Goal: Task Accomplishment & Management: Complete application form

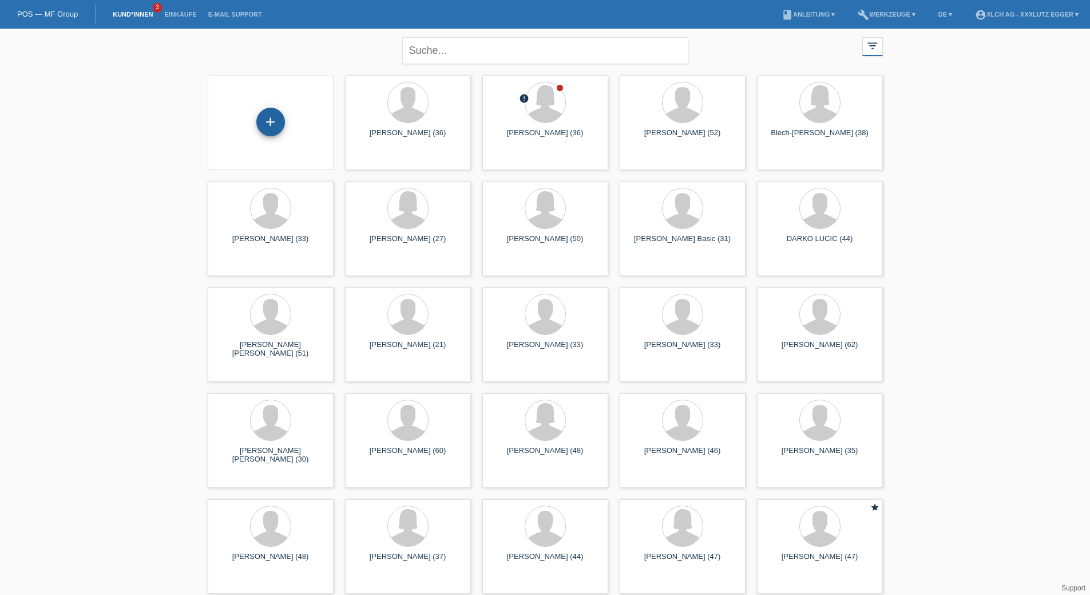
click at [272, 122] on div "+" at bounding box center [270, 122] width 29 height 29
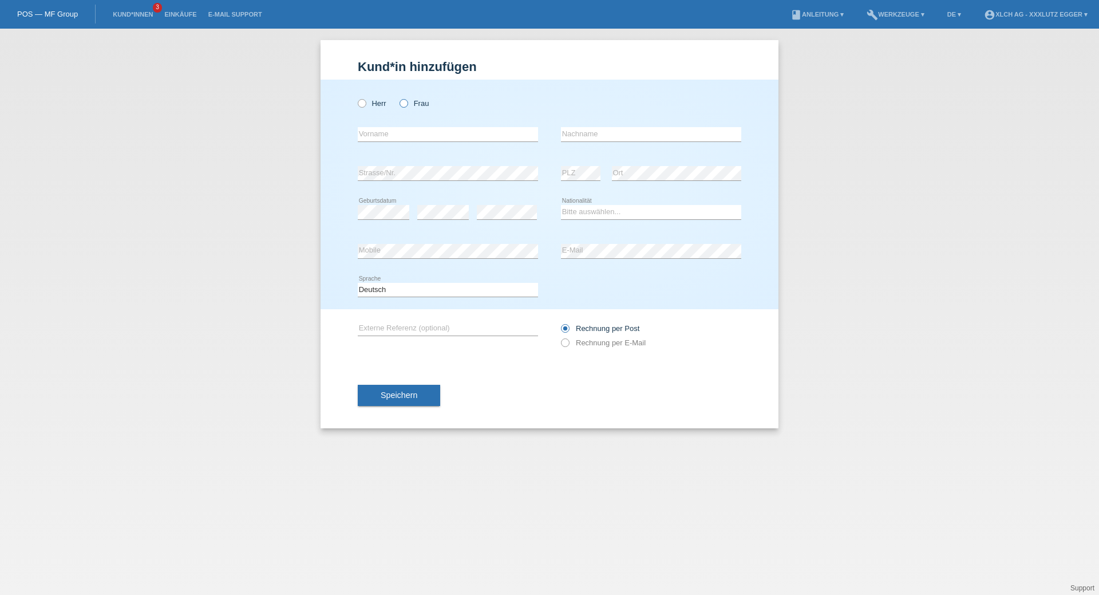
click at [398, 97] on icon at bounding box center [398, 97] width 0 height 0
click at [404, 103] on input "Frau" at bounding box center [403, 102] width 7 height 7
radio input "true"
click at [402, 131] on input "text" at bounding box center [448, 134] width 180 height 14
type input "[PERSON_NAME]"
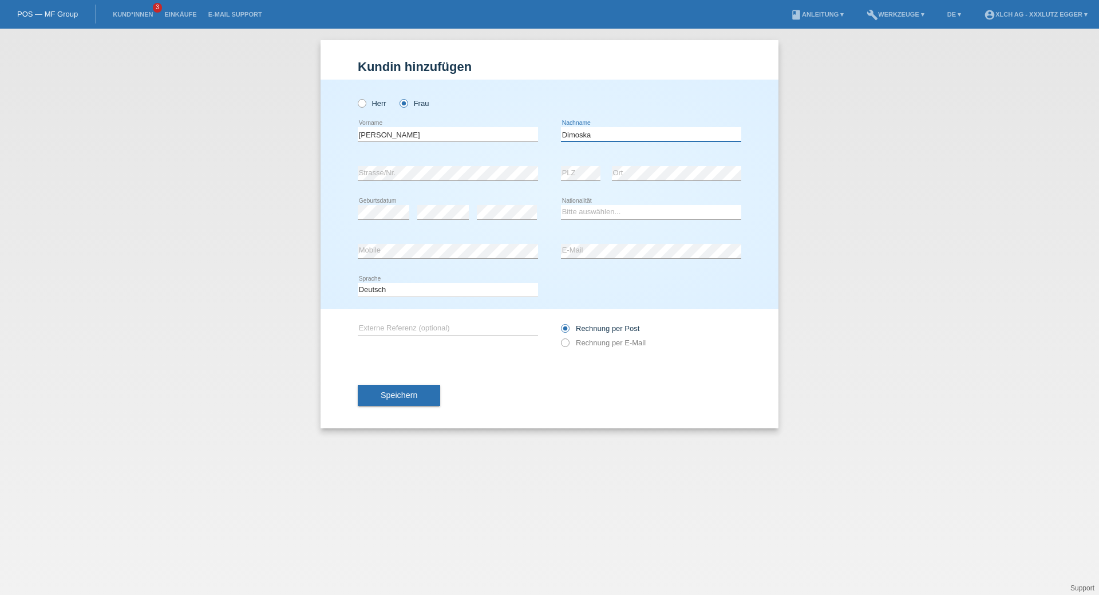
type input "Dimoska"
click at [608, 215] on select "Bitte auswählen... Schweiz Deutschland Liechtenstein Österreich ------------ Af…" at bounding box center [651, 212] width 180 height 14
select select "CH"
click at [561, 205] on select "Bitte auswählen... Schweiz Deutschland Liechtenstein Österreich ------------ Af…" at bounding box center [651, 212] width 180 height 14
click at [559, 337] on icon at bounding box center [559, 337] width 0 height 0
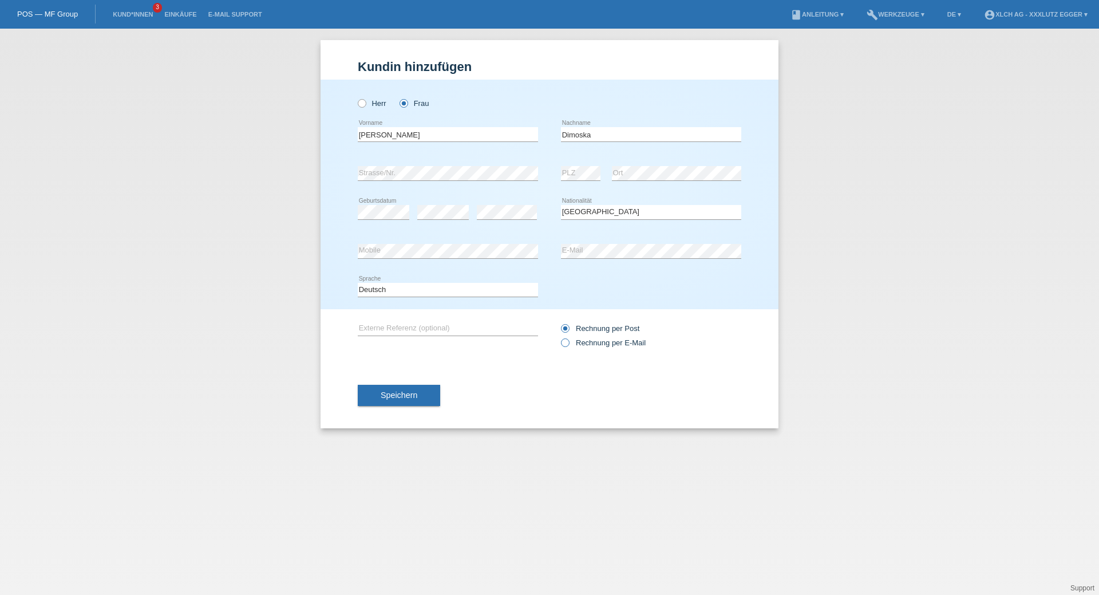
click at [561, 342] on input "Rechnung per E-Mail" at bounding box center [564, 345] width 7 height 14
radio input "true"
click at [382, 402] on button "Speichern" at bounding box center [399, 396] width 82 height 22
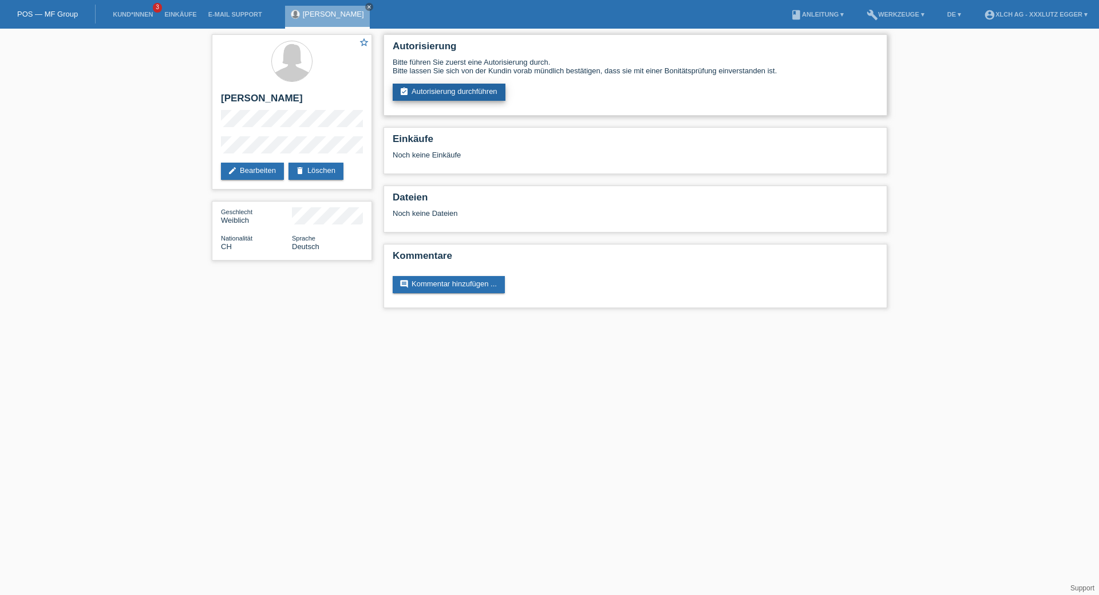
click at [454, 88] on link "assignment_turned_in Autorisierung durchführen" at bounding box center [449, 92] width 113 height 17
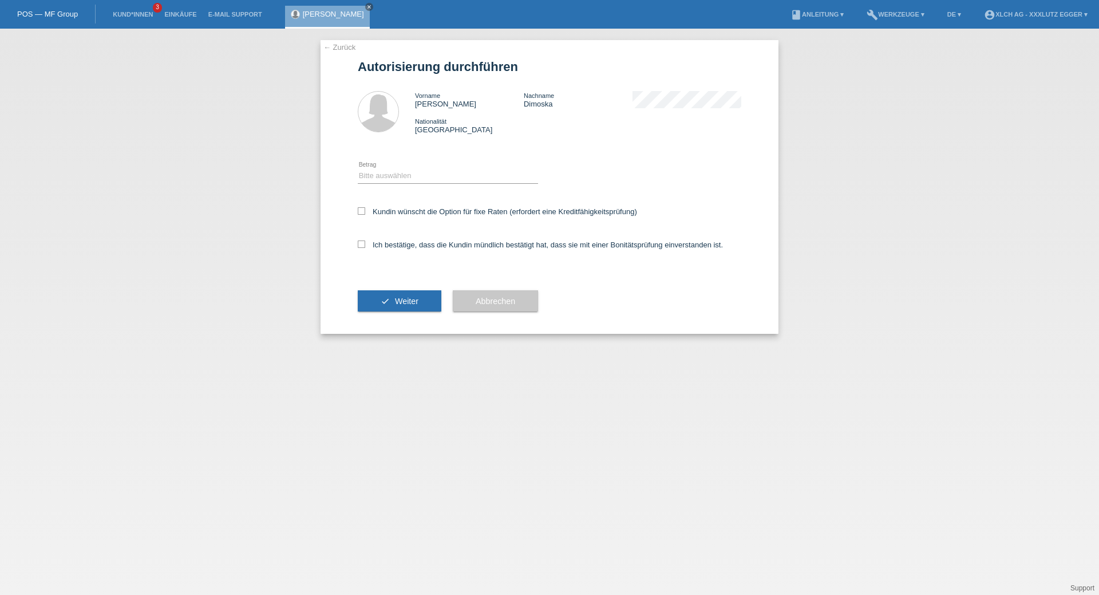
click at [418, 183] on icon at bounding box center [448, 183] width 180 height 1
click at [386, 172] on select "Bitte auswählen CHF 1.00 - CHF 499.00 CHF 500.00 - CHF 1'999.00 CHF 2'000.00 - …" at bounding box center [448, 176] width 180 height 14
select select "3"
click at [358, 169] on select "Bitte auswählen CHF 1.00 - CHF 499.00 CHF 500.00 - CHF 1'999.00 CHF 2'000.00 - …" at bounding box center [448, 176] width 180 height 14
click at [361, 243] on icon at bounding box center [361, 243] width 7 height 7
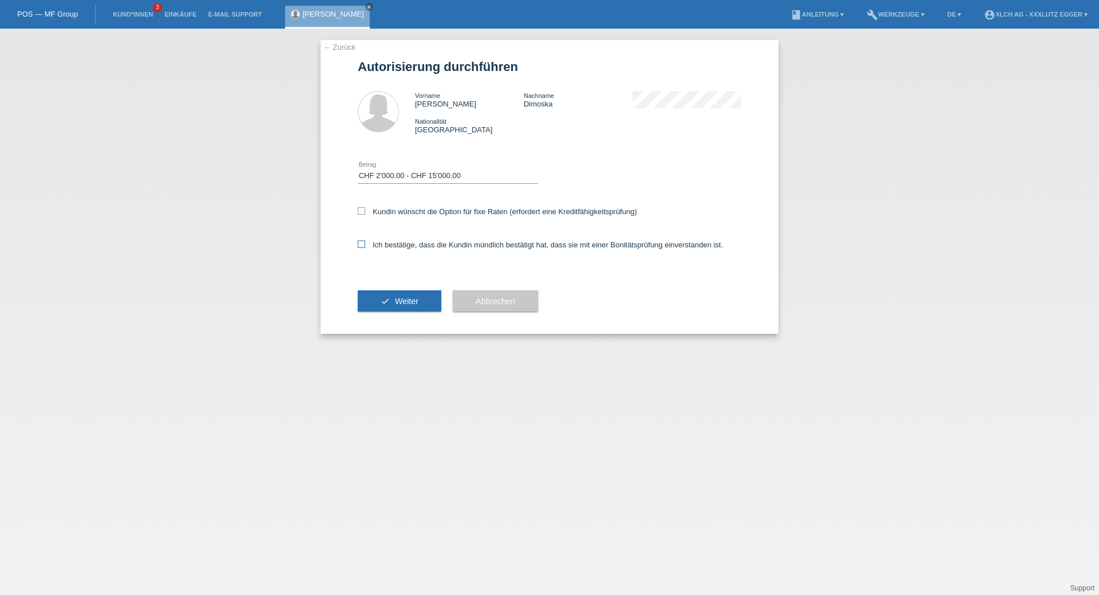
click at [361, 243] on input "Ich bestätige, dass die Kundin mündlich bestätigt hat, dass sie mit einer Bonit…" at bounding box center [361, 243] width 7 height 7
checkbox input "true"
click at [365, 214] on label "Kundin wünscht die Option für fixe Raten (erfordert eine Kreditfähigkeitsprüfun…" at bounding box center [497, 211] width 279 height 9
click at [365, 214] on input "Kundin wünscht die Option für fixe Raten (erfordert eine Kreditfähigkeitsprüfun…" at bounding box center [361, 210] width 7 height 7
checkbox input "true"
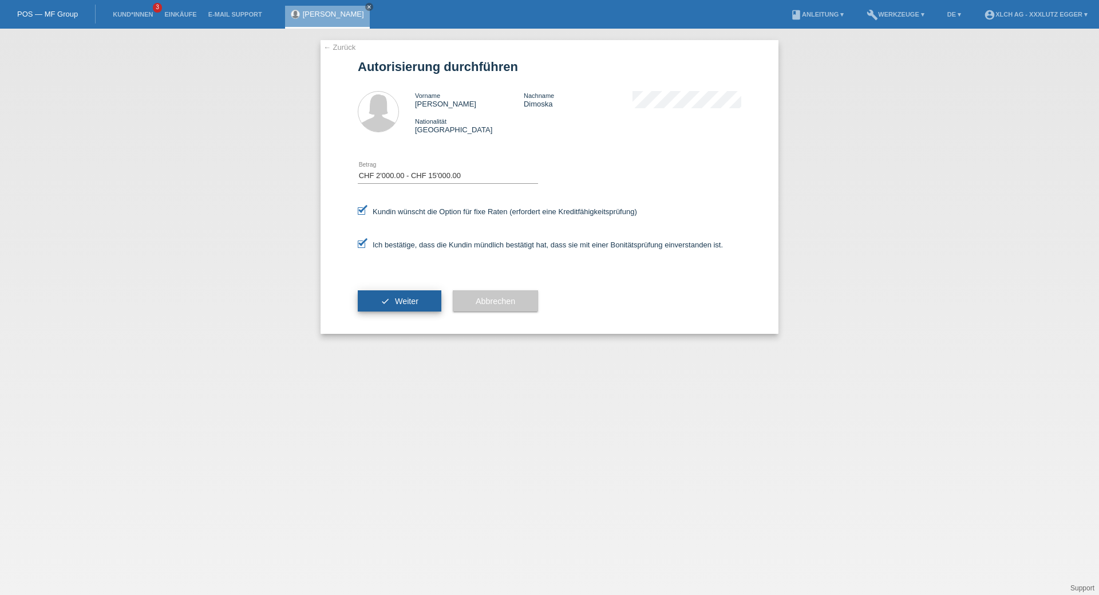
click at [390, 299] on button "check Weiter" at bounding box center [400, 301] width 84 height 22
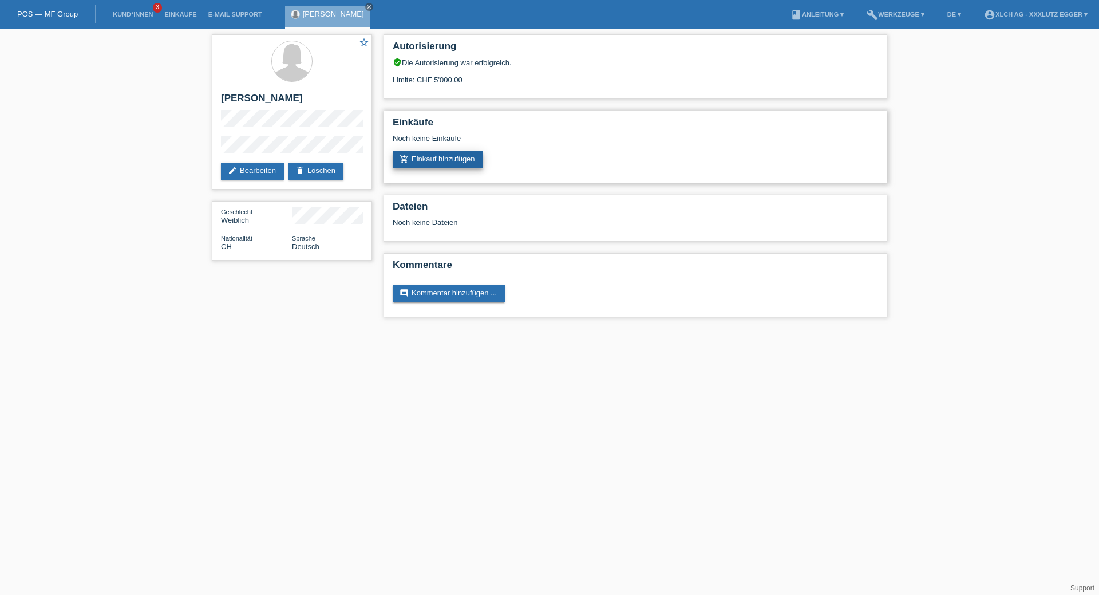
click at [433, 157] on link "add_shopping_cart Einkauf hinzufügen" at bounding box center [438, 159] width 90 height 17
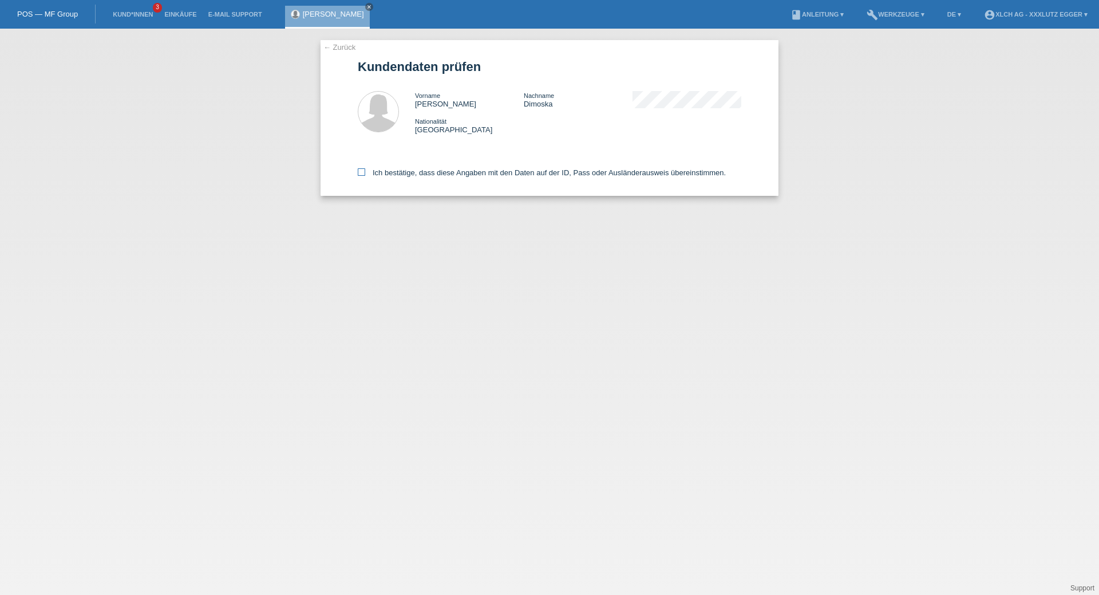
click at [366, 168] on label "Ich bestätige, dass diese Angaben mit den Daten auf der ID, Pass oder Ausländer…" at bounding box center [542, 172] width 368 height 9
click at [365, 168] on input "Ich bestätige, dass diese Angaben mit den Daten auf der ID, Pass oder Ausländer…" at bounding box center [361, 171] width 7 height 7
checkbox input "true"
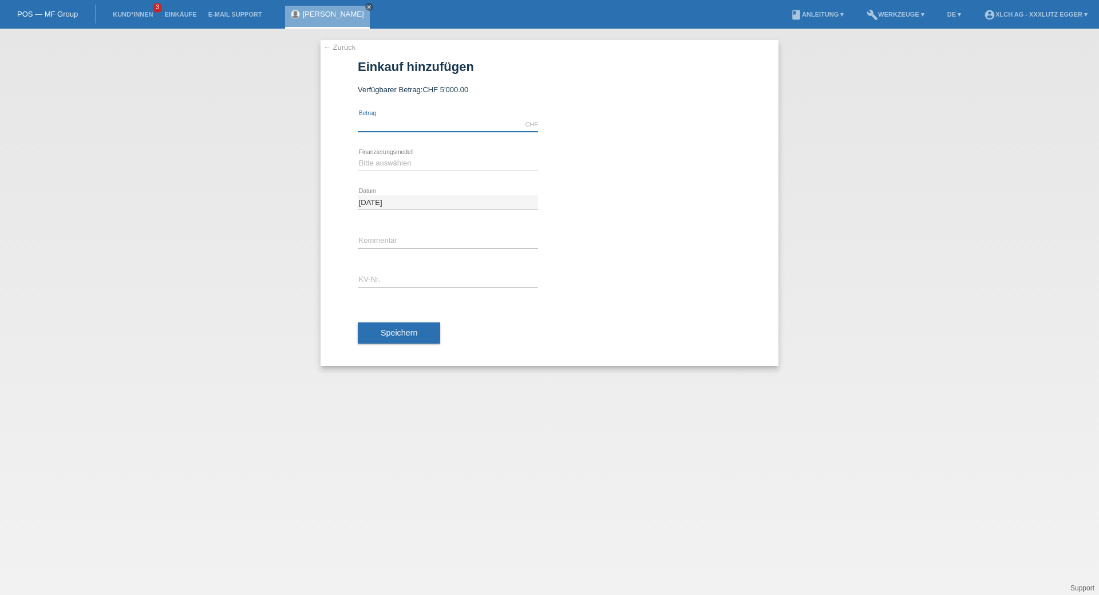
click at [386, 126] on input "text" at bounding box center [448, 124] width 180 height 14
type input "3920.00"
click at [381, 162] on select "Bitte auswählen Kauf auf Rechnung mit Teilzahlungsoption Fixe Raten - Zinsübern…" at bounding box center [448, 163] width 180 height 14
select select "109"
click at [358, 156] on select "Bitte auswählen Kauf auf Rechnung mit Teilzahlungsoption Fixe Raten - Zinsübern…" at bounding box center [448, 163] width 180 height 14
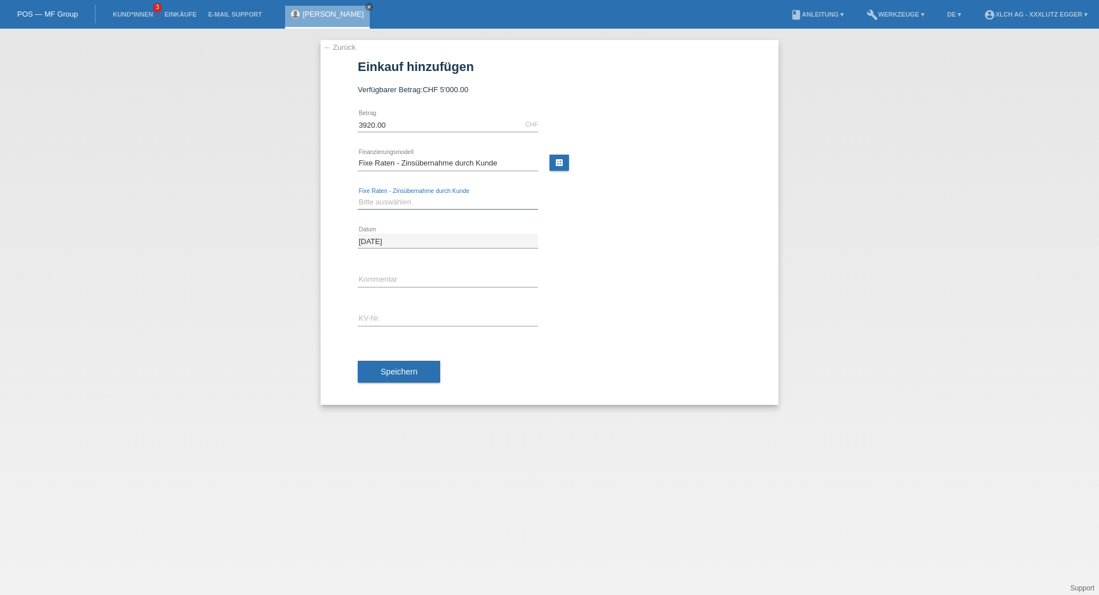
click at [397, 205] on select "Bitte auswählen 6 Raten 12 Raten 24 Raten 36 Raten" at bounding box center [448, 202] width 180 height 14
select select "315"
click at [358, 195] on select "Bitte auswählen 6 Raten 12 Raten 24 Raten 36 Raten" at bounding box center [448, 202] width 180 height 14
click at [393, 283] on input "text" at bounding box center [448, 279] width 180 height 14
click at [383, 325] on div "error KV-Nr." at bounding box center [448, 318] width 180 height 15
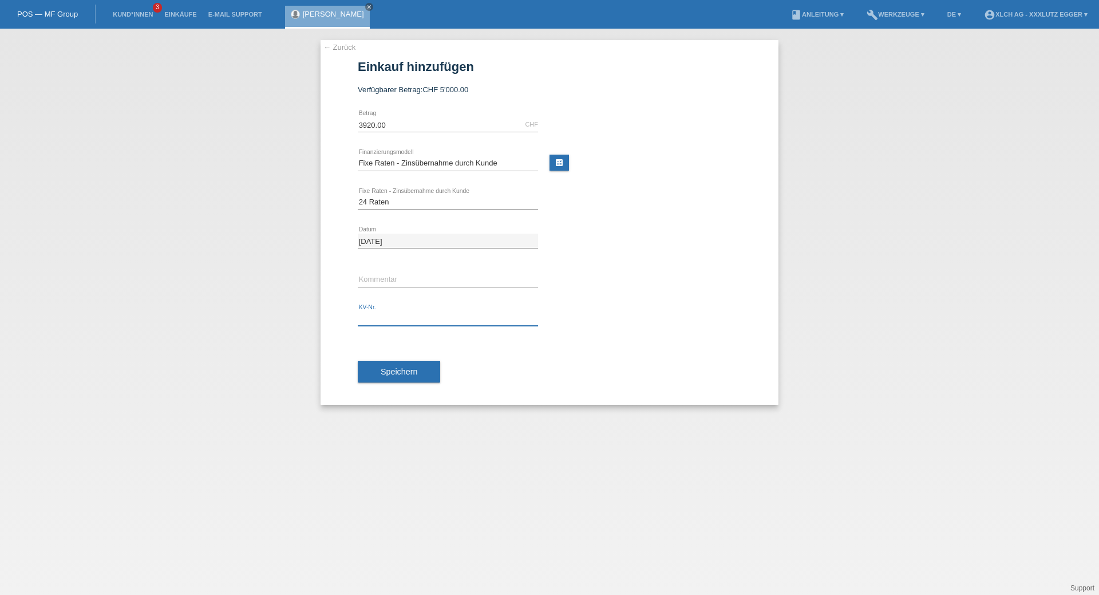
paste input "ERNGG7"
type input "ERNGG7"
click at [410, 370] on span "Speichern" at bounding box center [399, 371] width 37 height 9
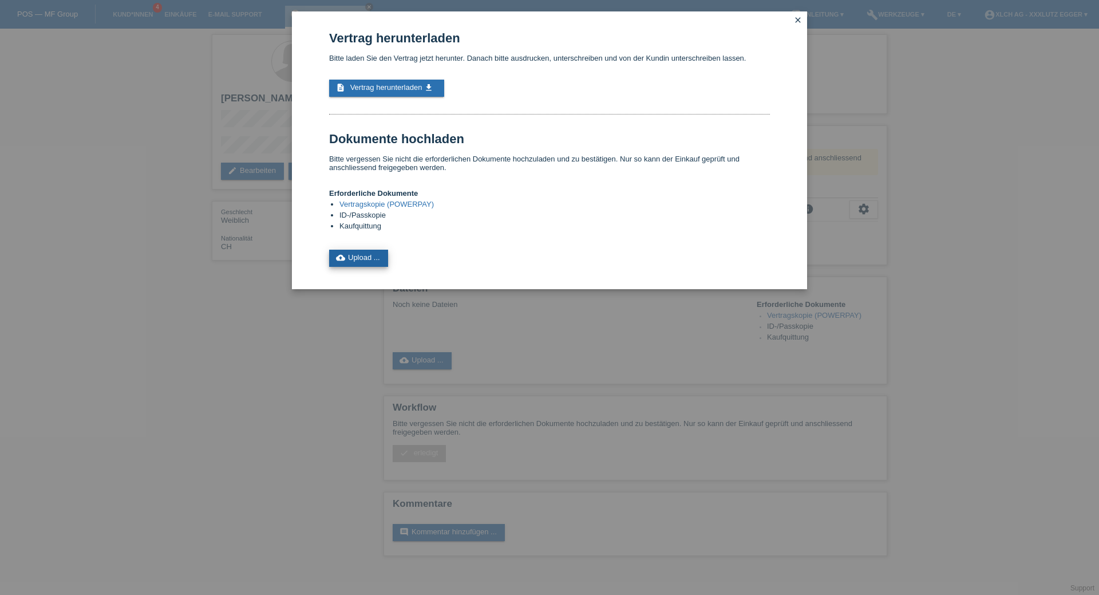
click at [351, 255] on link "cloud_upload Upload ..." at bounding box center [358, 258] width 59 height 17
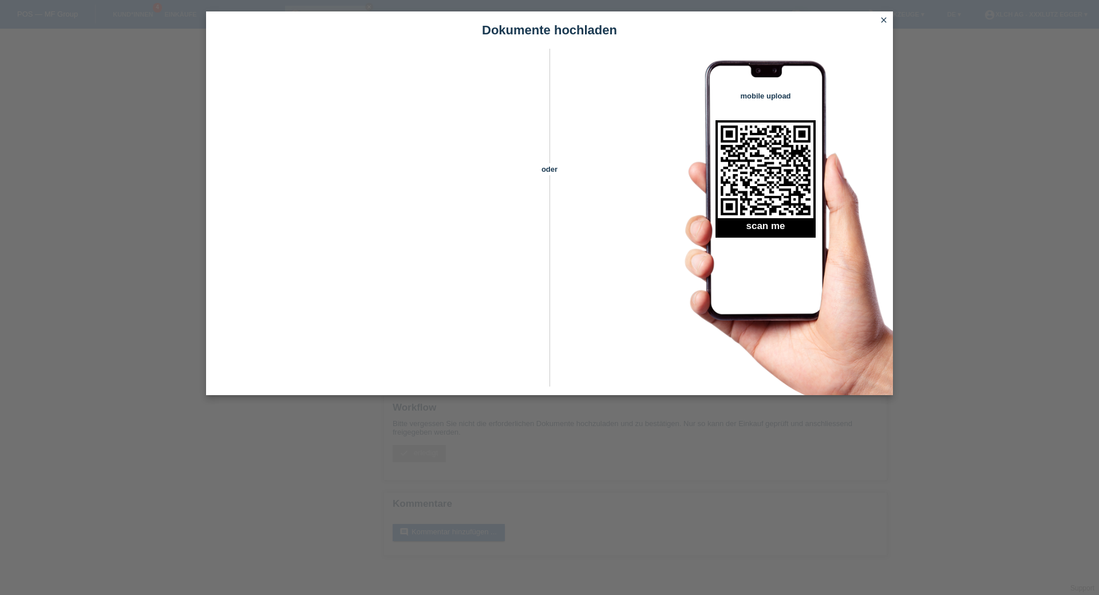
click at [887, 18] on icon "close" at bounding box center [883, 19] width 9 height 9
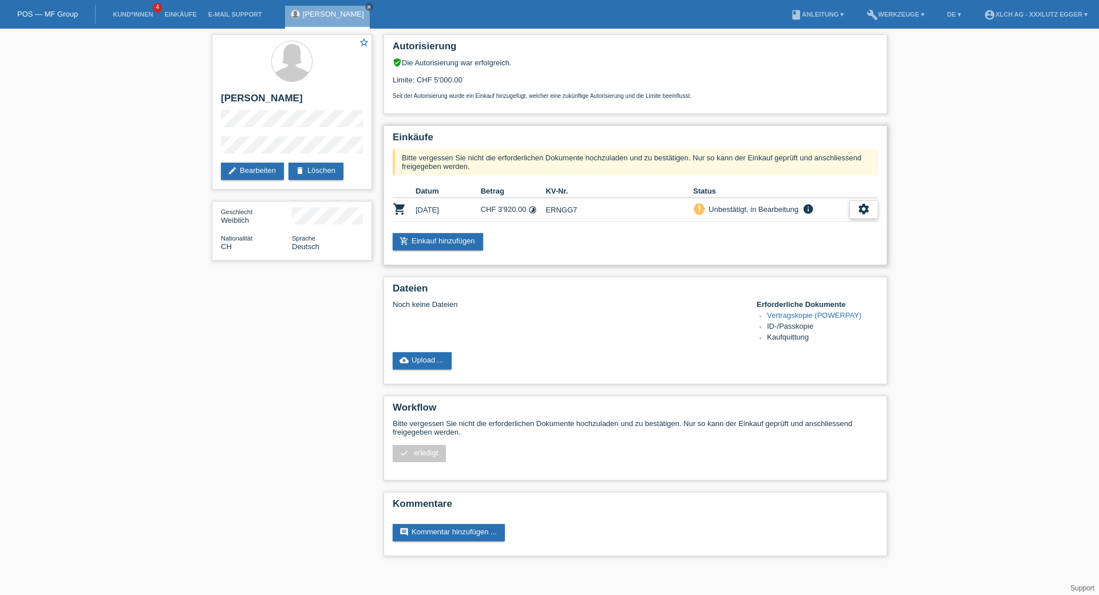
click at [857, 210] on icon "settings" at bounding box center [863, 209] width 13 height 13
click at [785, 260] on span "Vertrag herunterladen" at bounding box center [785, 262] width 76 height 14
click at [424, 363] on link "cloud_upload Upload ..." at bounding box center [422, 360] width 59 height 17
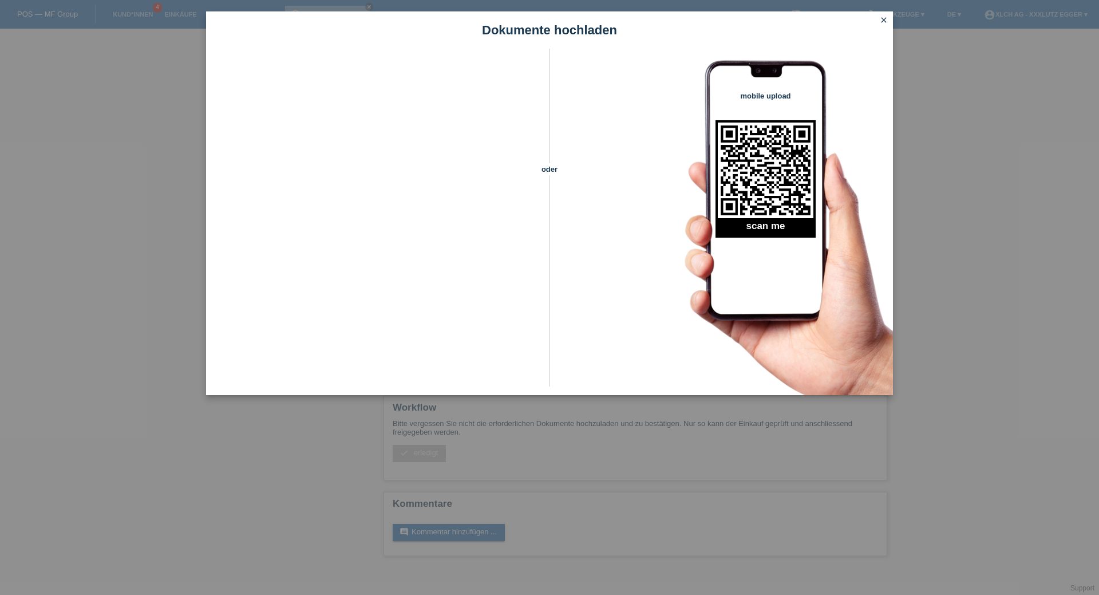
click at [885, 21] on icon "close" at bounding box center [883, 19] width 9 height 9
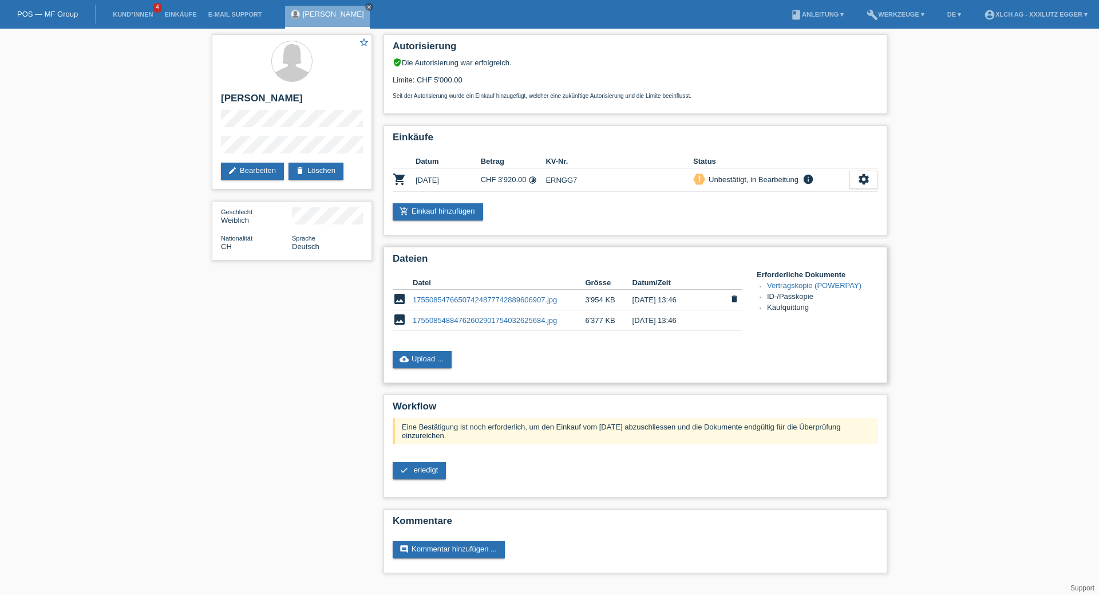
click at [450, 295] on link "17550854766507424877742889606907.jpg" at bounding box center [485, 299] width 144 height 9
click at [456, 317] on link "17550854884762602901754032625684.jpg" at bounding box center [485, 320] width 144 height 9
click at [869, 173] on icon "settings" at bounding box center [863, 179] width 13 height 13
click at [763, 198] on span "Anzeigen" at bounding box center [764, 198] width 34 height 14
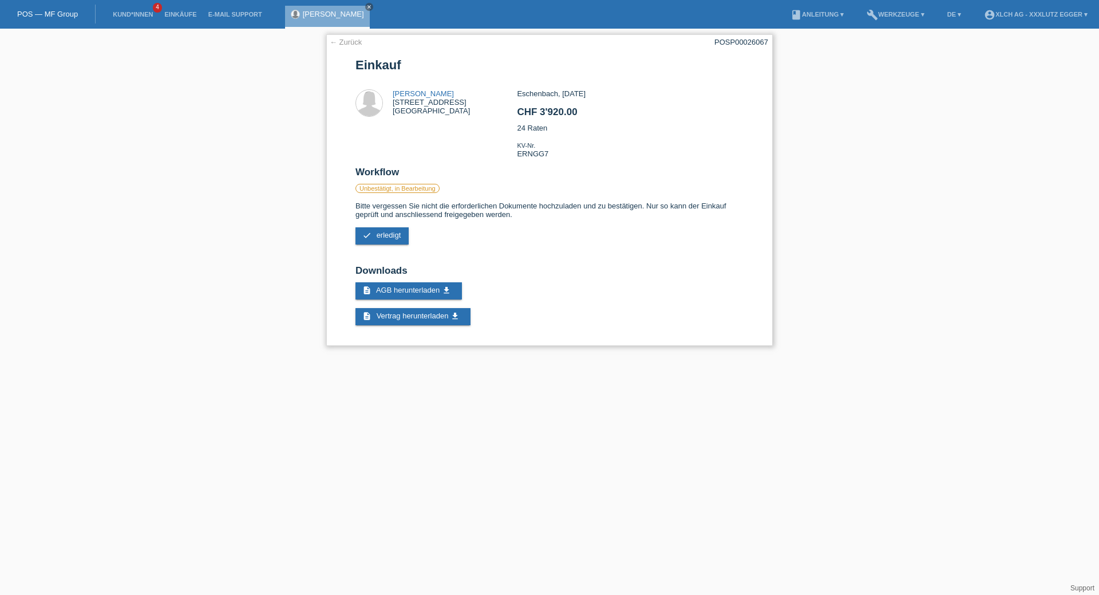
click at [350, 46] on link "← Zurück" at bounding box center [346, 42] width 32 height 9
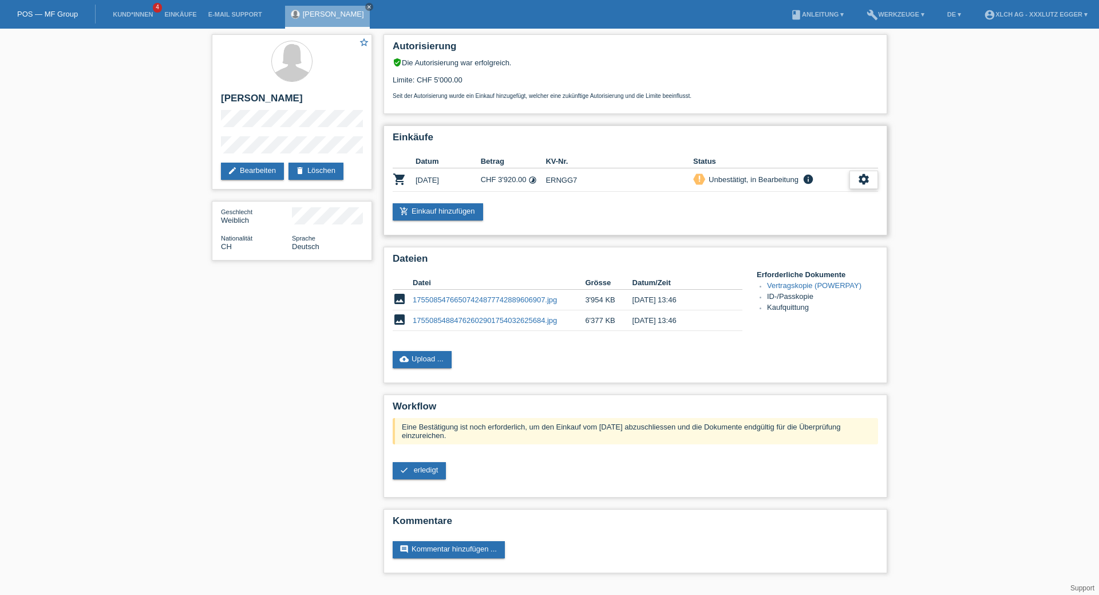
click at [860, 175] on icon "settings" at bounding box center [863, 179] width 13 height 13
click at [776, 217] on span "AGB herunterladen" at bounding box center [780, 215] width 67 height 14
click at [431, 358] on link "cloud_upload Upload ..." at bounding box center [422, 359] width 59 height 17
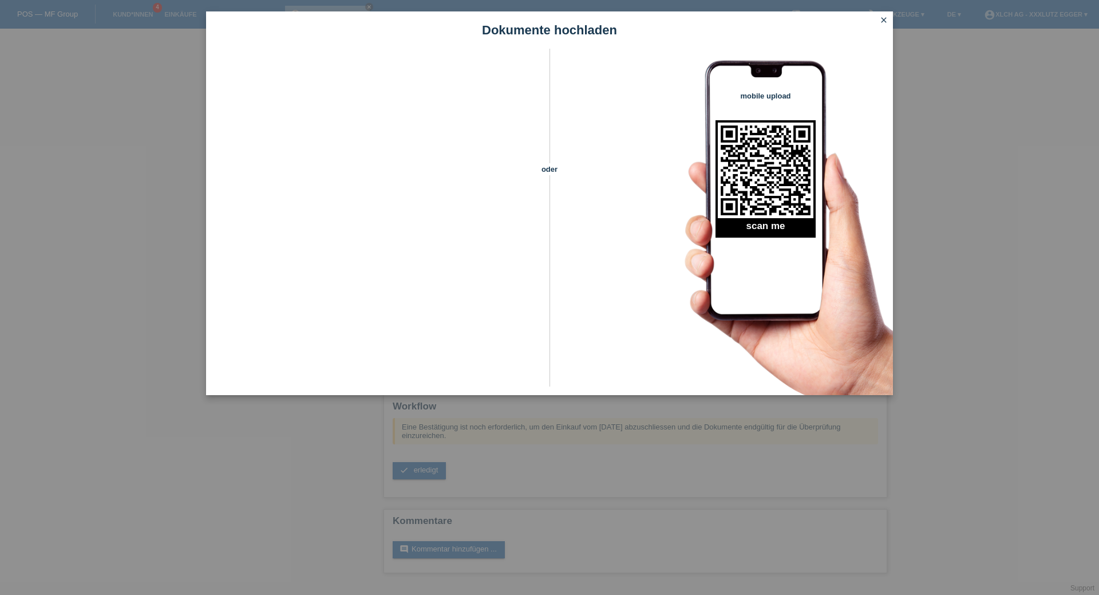
click at [887, 17] on icon "close" at bounding box center [883, 19] width 9 height 9
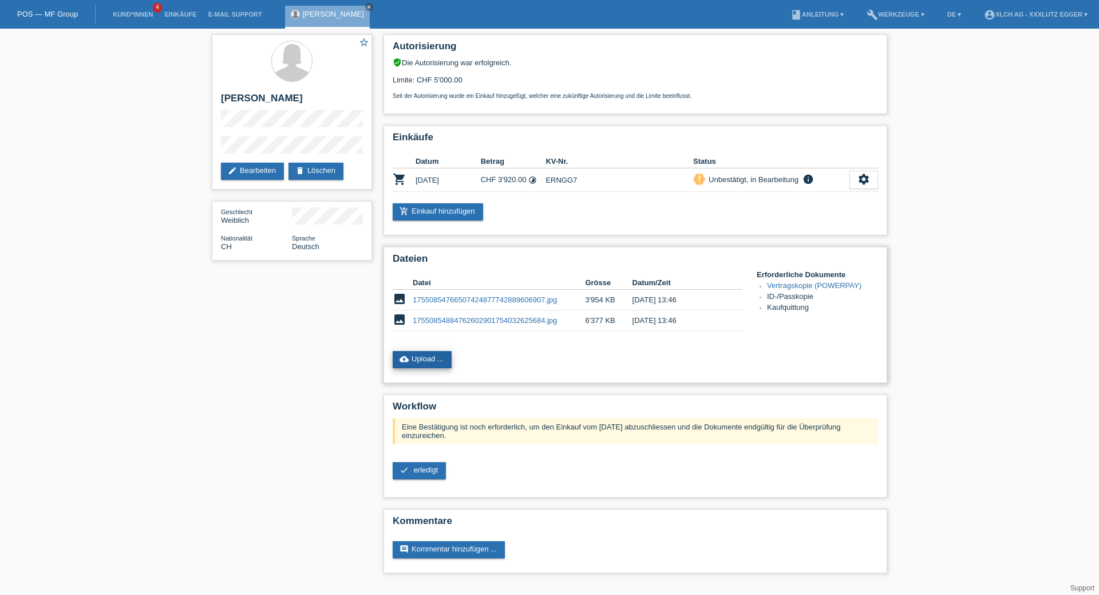
click at [426, 357] on link "cloud_upload Upload ..." at bounding box center [422, 359] width 59 height 17
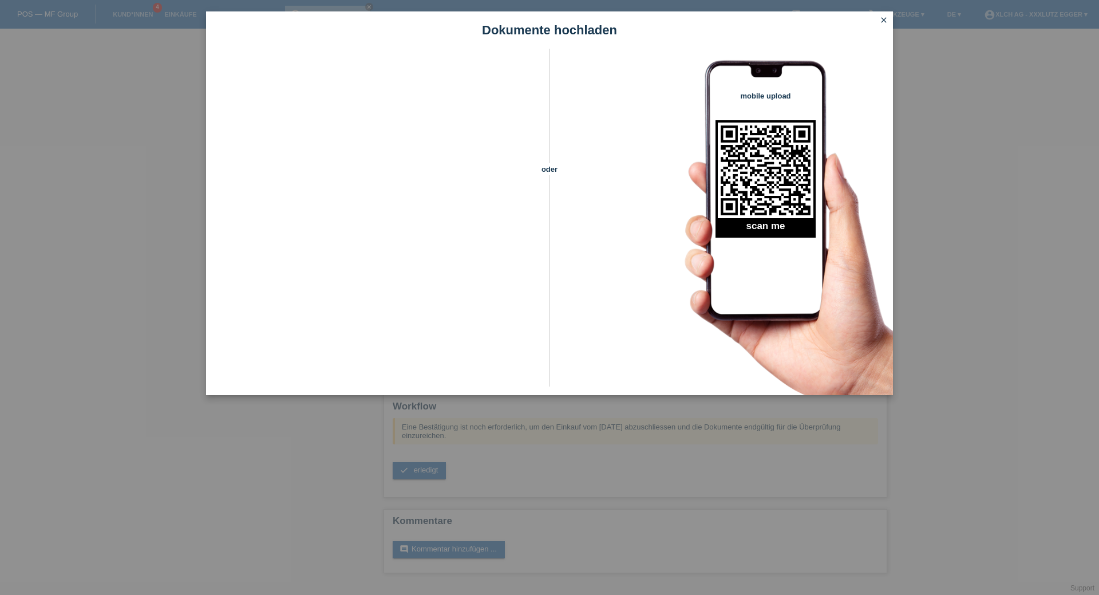
click at [880, 20] on icon "close" at bounding box center [883, 19] width 9 height 9
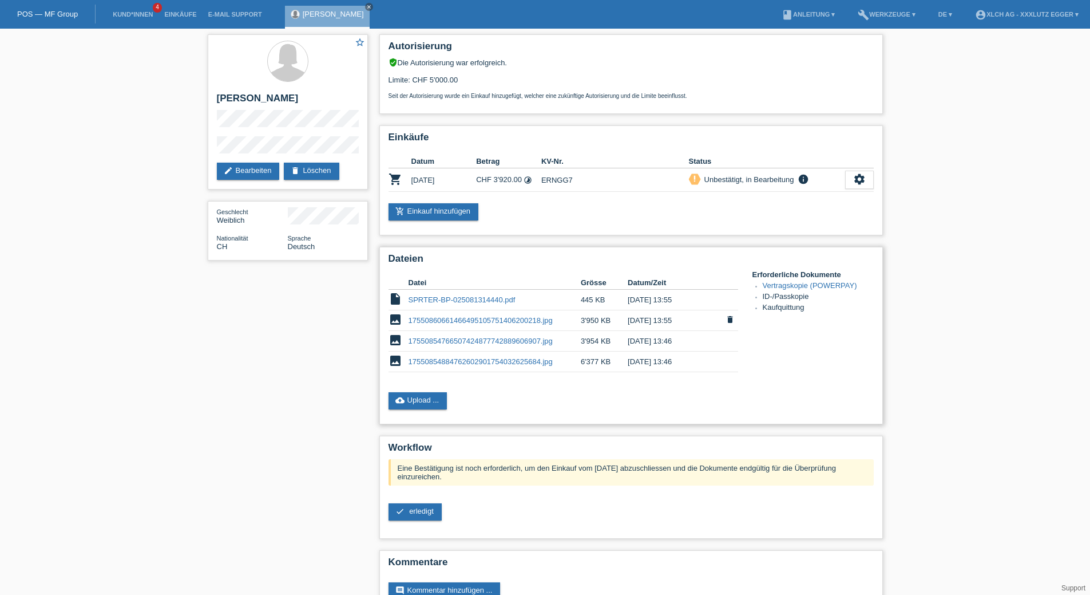
click at [450, 320] on link "17550860661466495105751406200218.jpg" at bounding box center [481, 320] width 144 height 9
click at [436, 404] on link "cloud_upload Upload ..." at bounding box center [418, 400] width 59 height 17
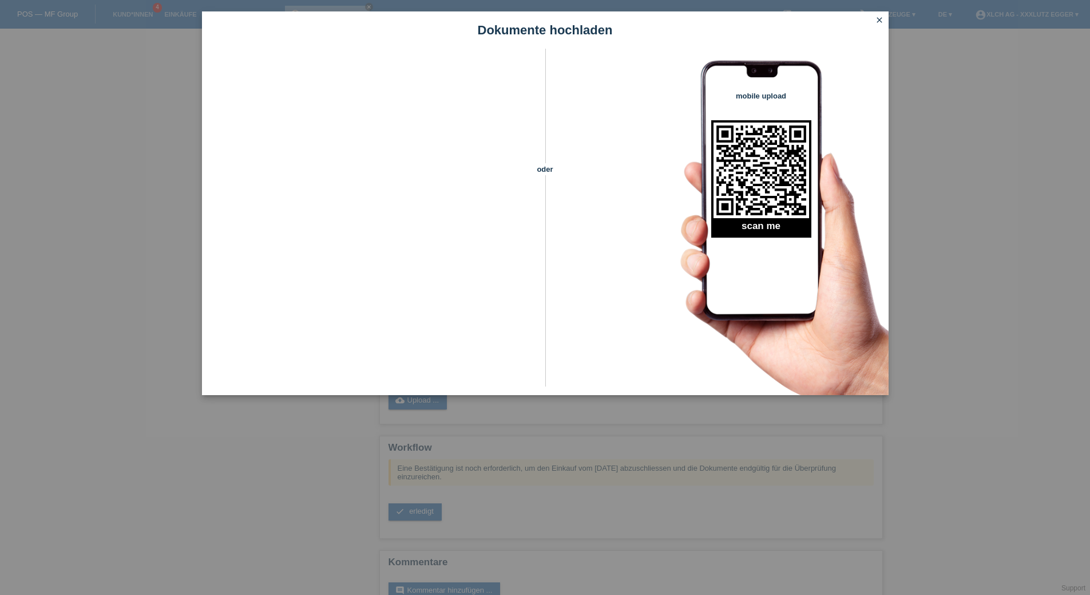
click at [881, 21] on icon "close" at bounding box center [879, 19] width 9 height 9
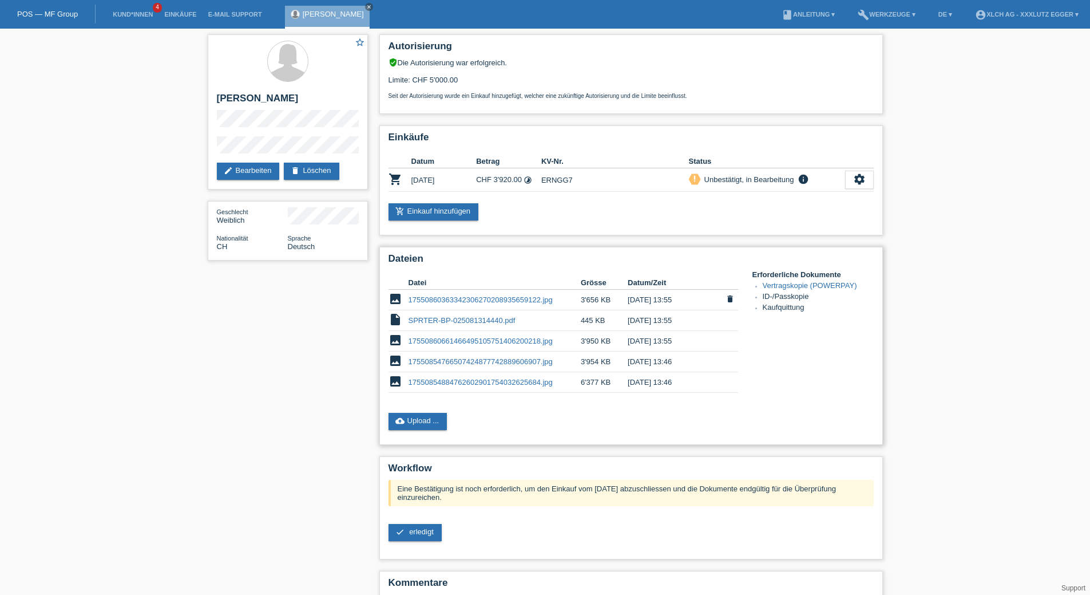
click at [459, 302] on link "17550860363342306270208935659122.jpg" at bounding box center [481, 299] width 144 height 9
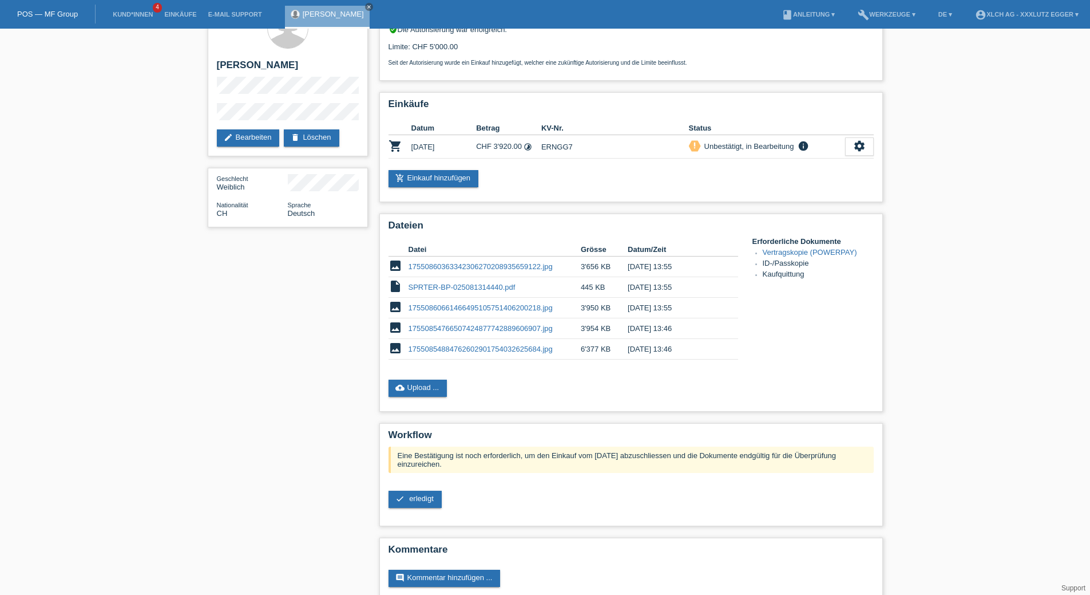
scroll to position [52, 0]
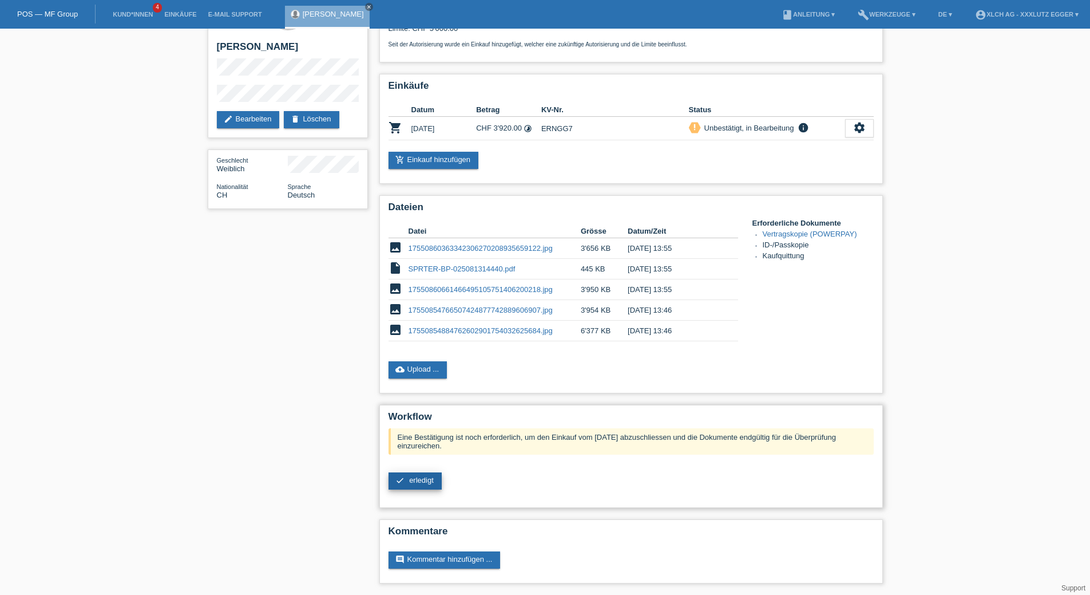
click at [412, 480] on span "erledigt" at bounding box center [421, 480] width 25 height 9
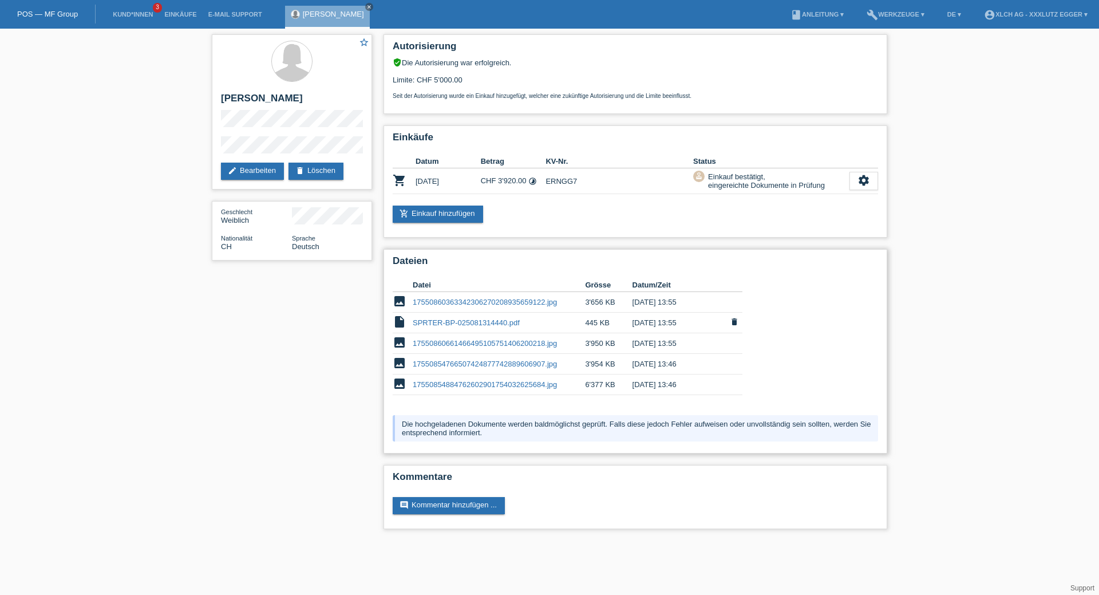
click at [446, 320] on link "SPRTER-BP-025081314440.pdf" at bounding box center [466, 322] width 107 height 9
